Goal: Transaction & Acquisition: Purchase product/service

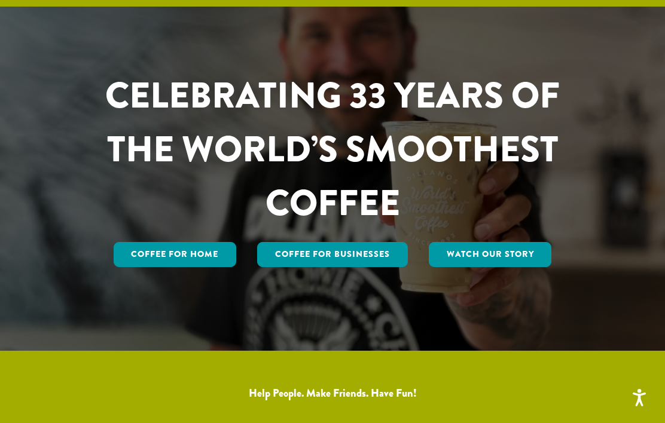
click at [203, 267] on link "Coffee for Home" at bounding box center [175, 254] width 123 height 25
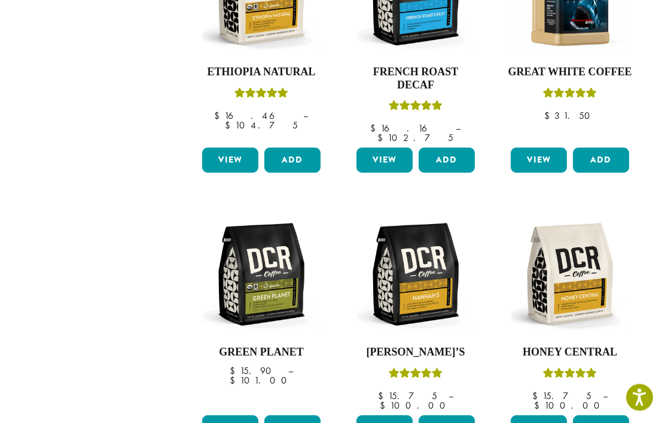
scroll to position [826, 0]
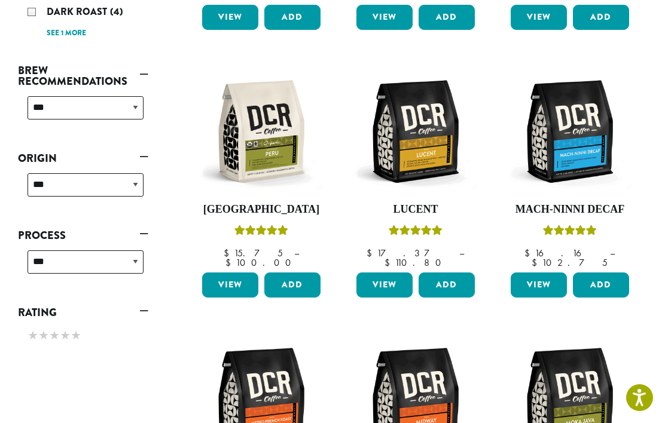
scroll to position [73, 0]
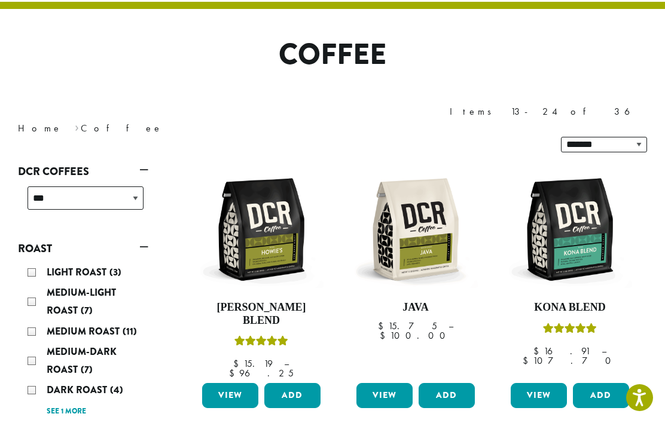
click at [295, 383] on button "Add" at bounding box center [292, 395] width 56 height 25
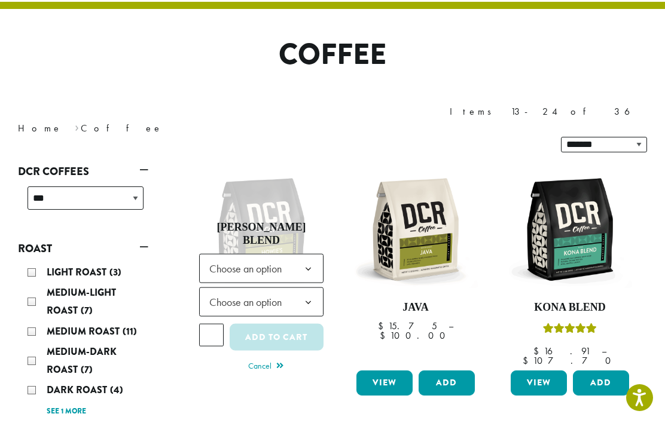
click at [307, 255] on b at bounding box center [308, 269] width 29 height 29
click at [310, 288] on b at bounding box center [308, 302] width 29 height 29
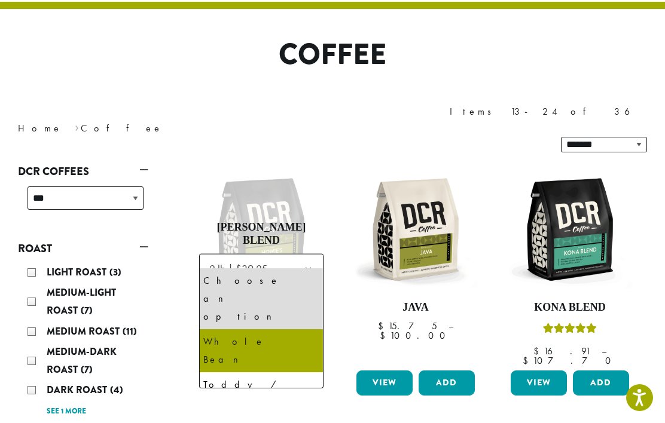
select select "**********"
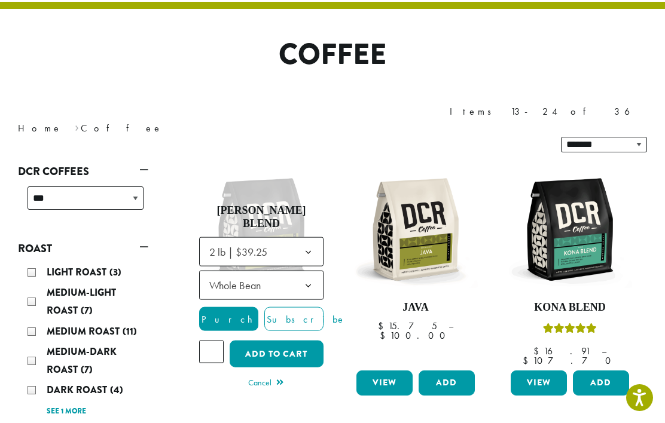
click at [291, 341] on button "Add to cart" at bounding box center [277, 354] width 94 height 27
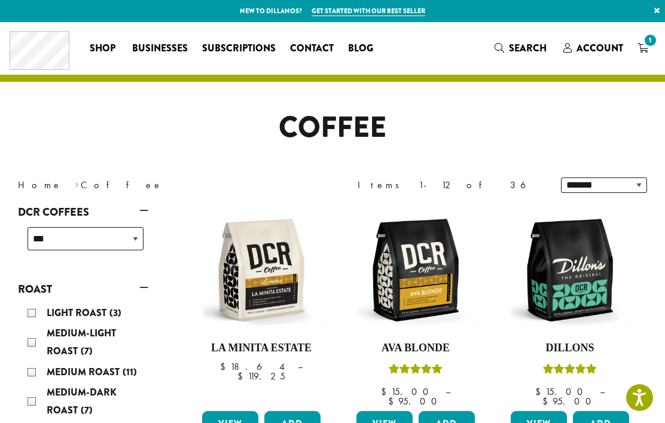
click at [649, 44] on span "1" at bounding box center [650, 40] width 16 height 16
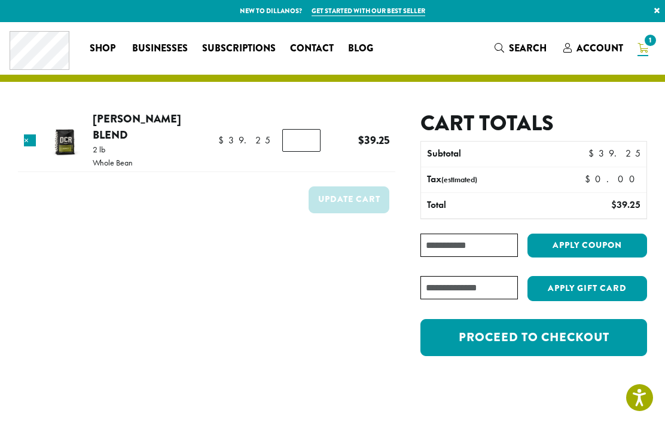
click at [549, 336] on link "Proceed to checkout" at bounding box center [533, 337] width 227 height 37
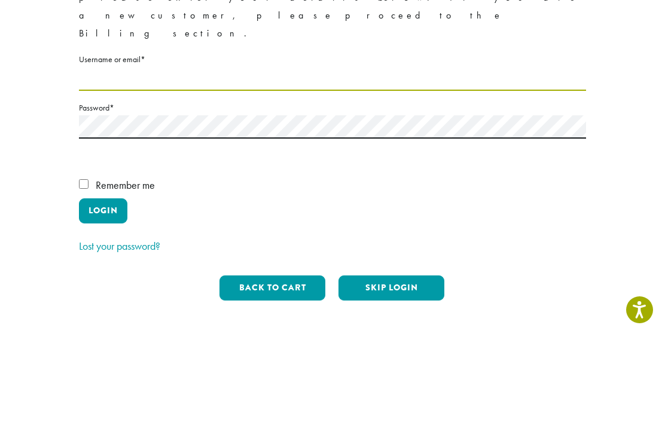
type input "*********"
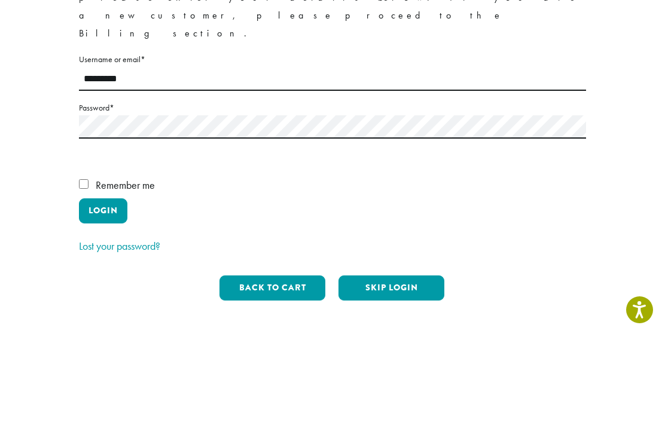
click at [103, 286] on button "Login" at bounding box center [103, 298] width 48 height 25
click at [91, 264] on label "Remember me" at bounding box center [332, 275] width 507 height 23
click at [88, 264] on label "Remember me" at bounding box center [332, 275] width 507 height 23
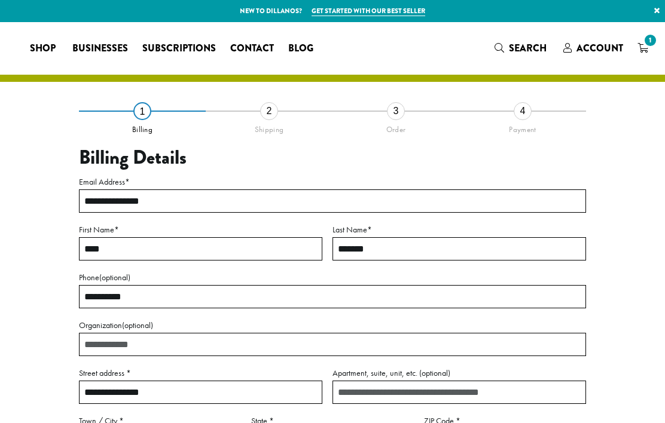
select select "**"
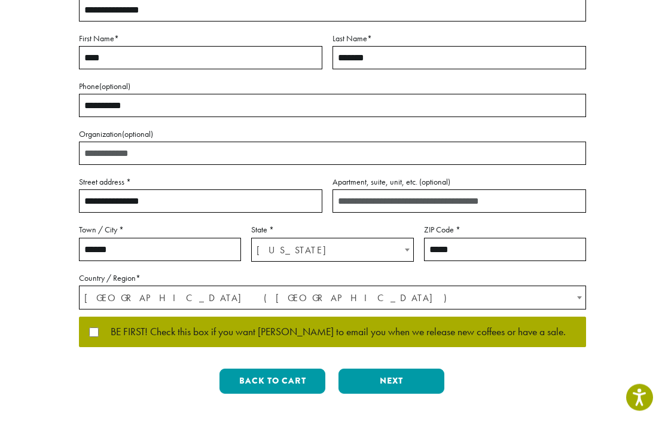
scroll to position [191, 0]
click at [404, 379] on button "Next" at bounding box center [391, 381] width 106 height 25
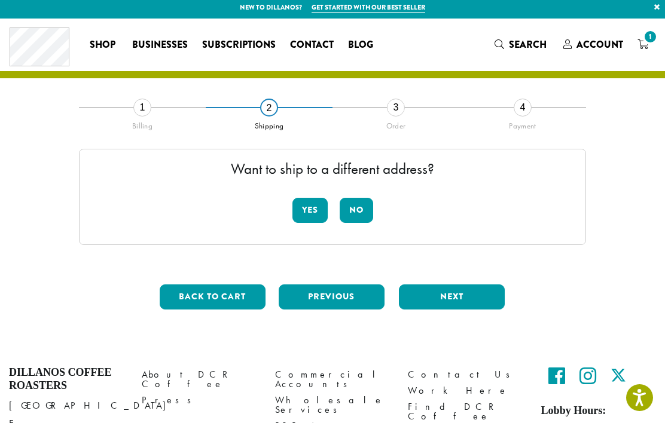
scroll to position [3, 0]
click at [353, 209] on button "No" at bounding box center [356, 210] width 33 height 25
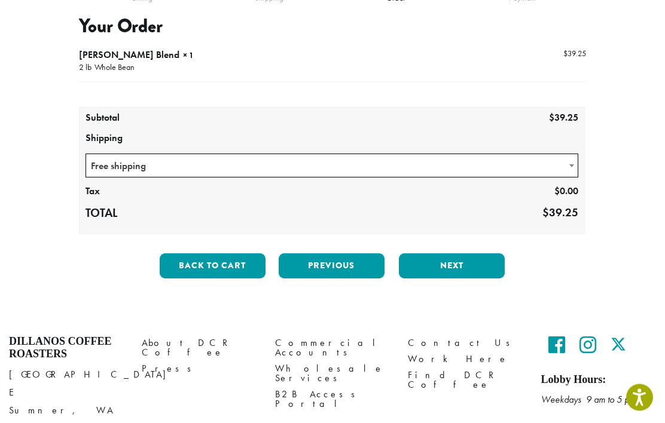
scroll to position [135, 0]
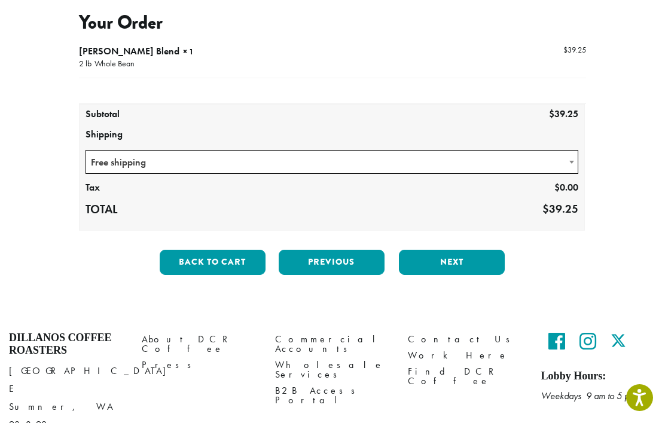
click at [456, 261] on button "Next" at bounding box center [452, 262] width 106 height 25
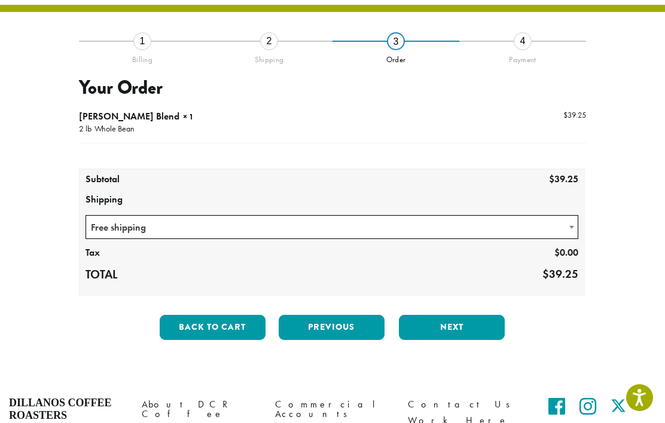
scroll to position [68, 0]
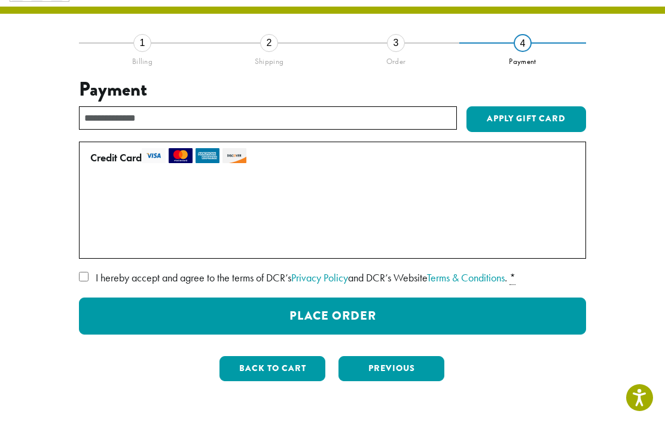
click at [401, 310] on button "Place Order" at bounding box center [332, 316] width 507 height 37
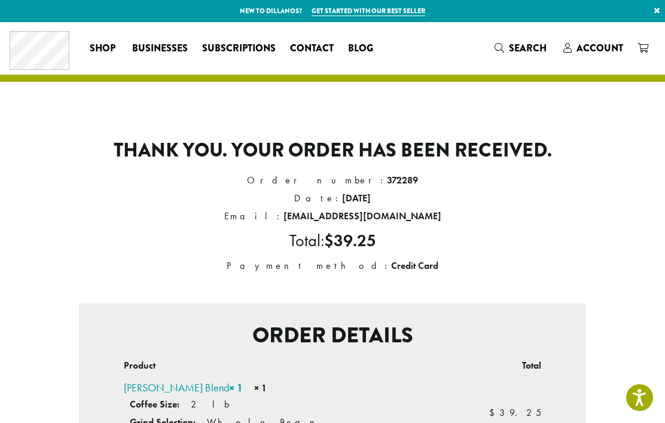
click at [608, 46] on span "Account" at bounding box center [599, 48] width 47 height 14
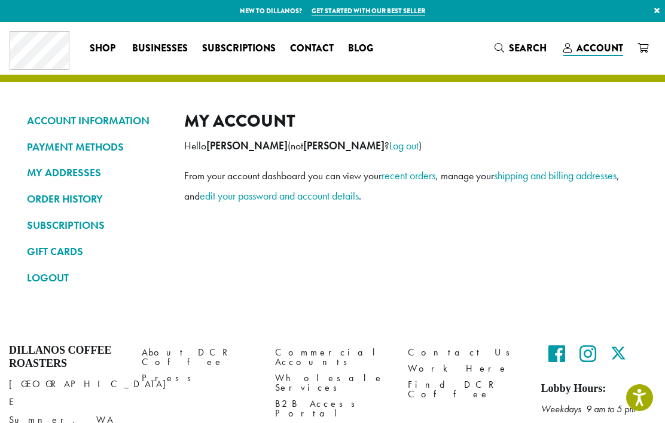
click at [53, 280] on link "LOGOUT" at bounding box center [96, 278] width 139 height 20
